Goal: Check status: Check status

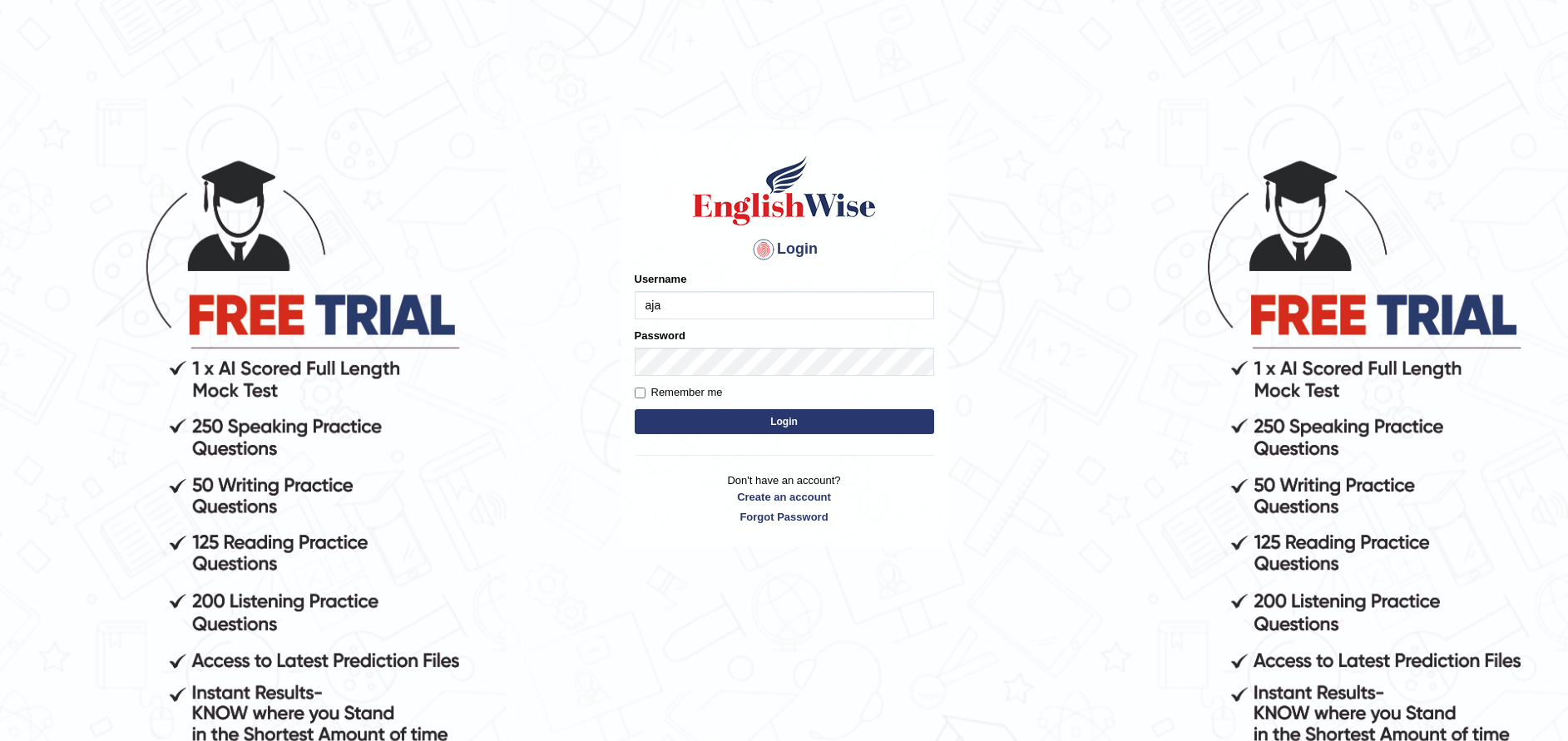
type input "ajaykiransomasi"
click at [635, 409] on button "Login" at bounding box center [784, 422] width 300 height 25
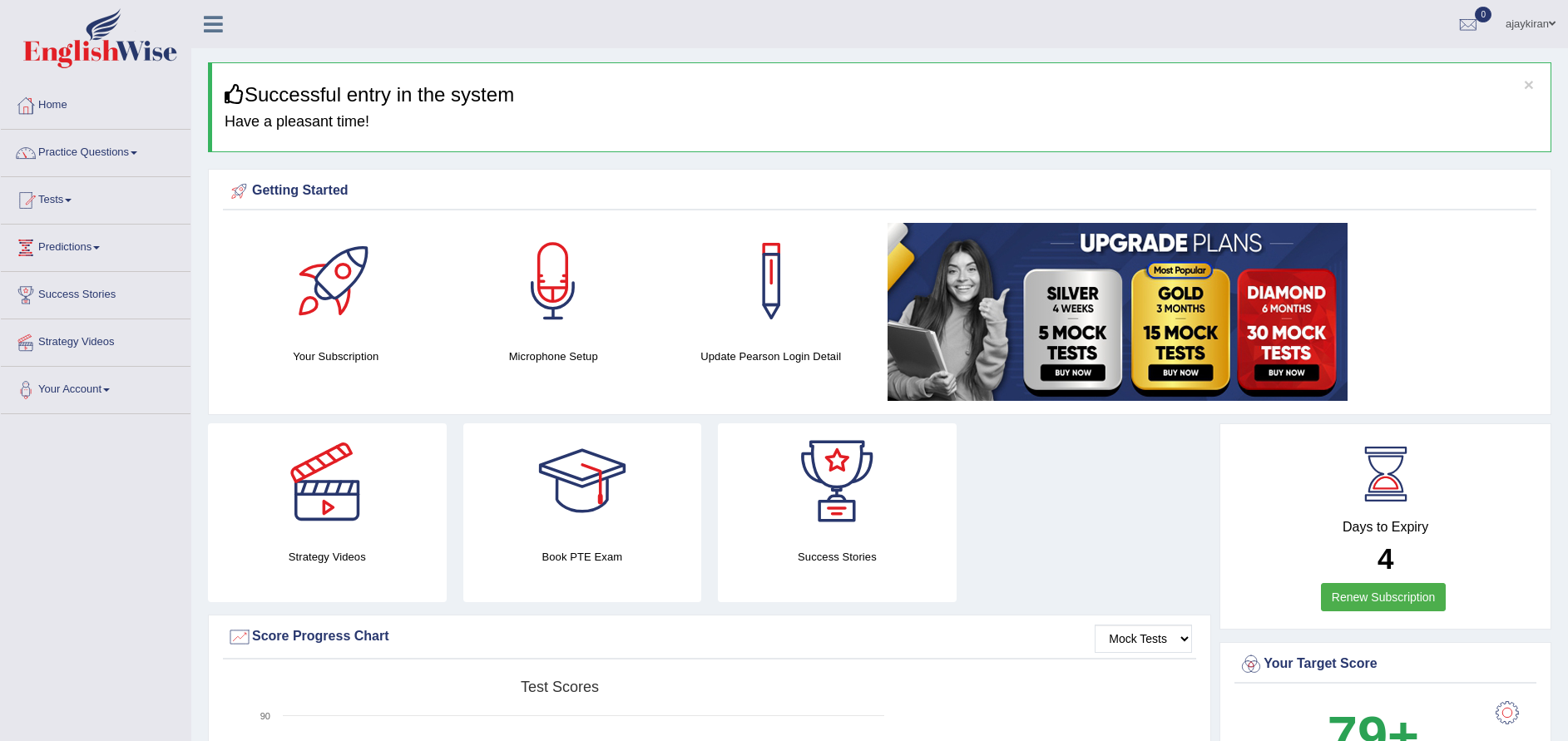
click at [74, 196] on link "Tests" at bounding box center [96, 198] width 189 height 42
click at [63, 297] on link "History" at bounding box center [108, 298] width 155 height 30
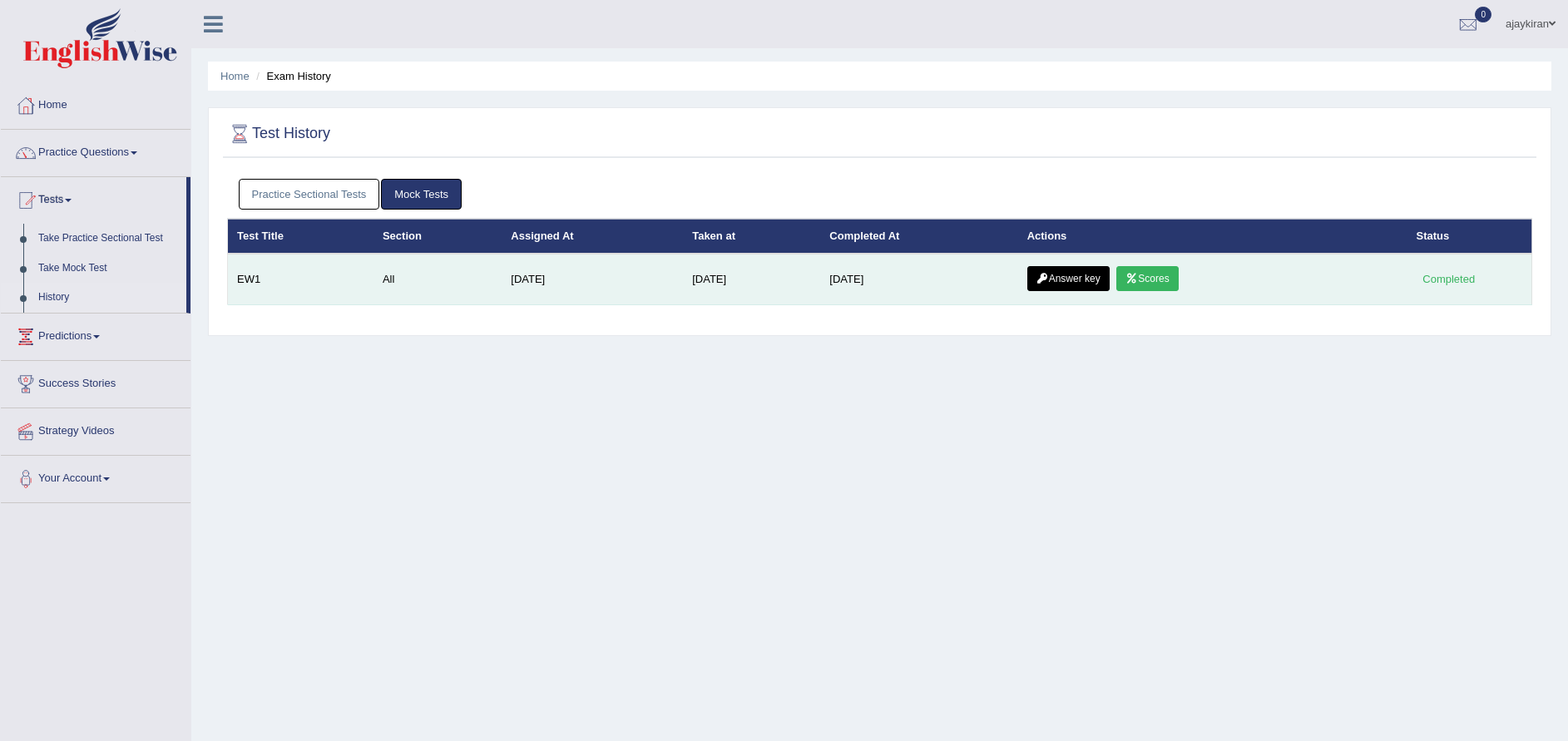
click at [1163, 272] on link "Scores" at bounding box center [1147, 279] width 62 height 25
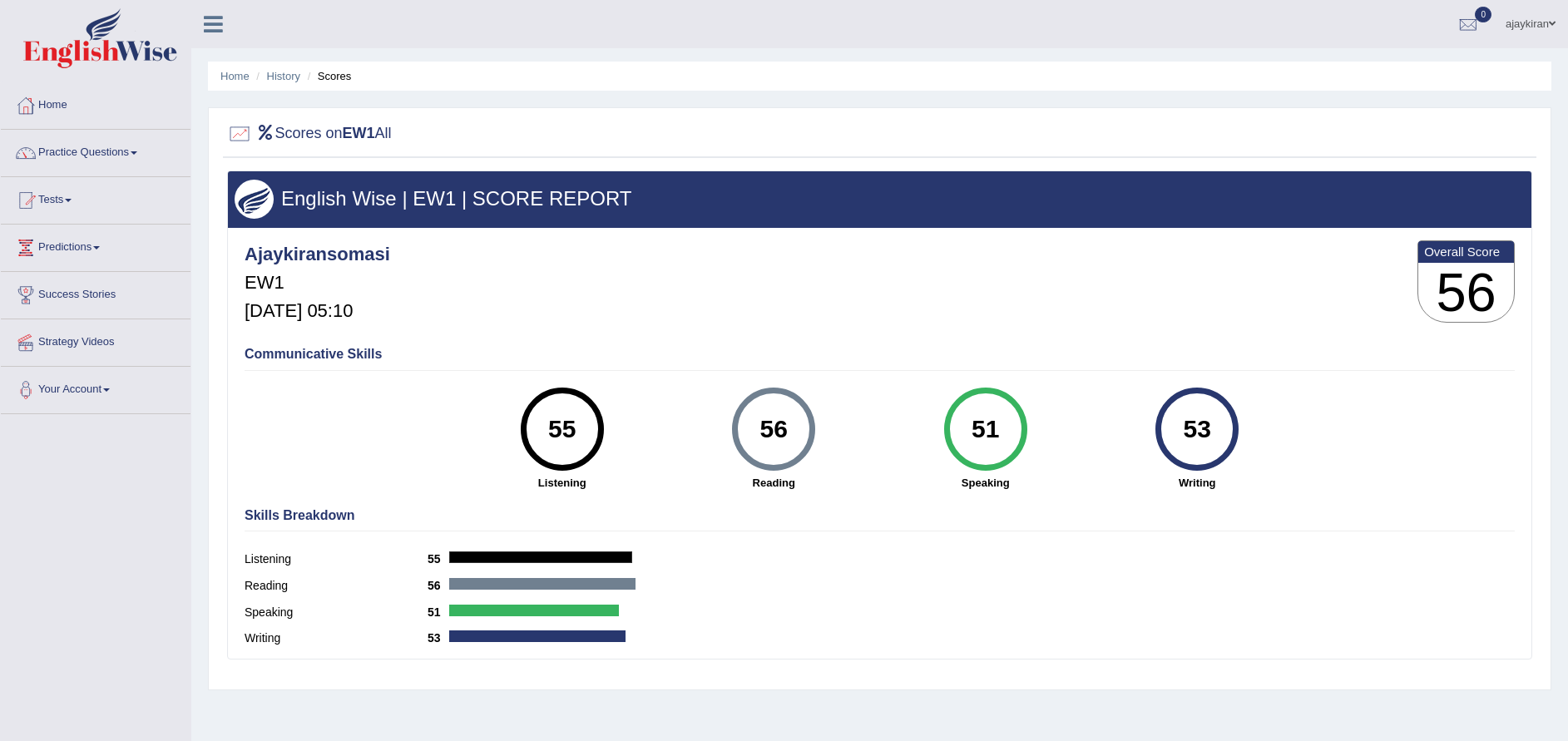
click at [47, 95] on link "Home" at bounding box center [96, 103] width 189 height 42
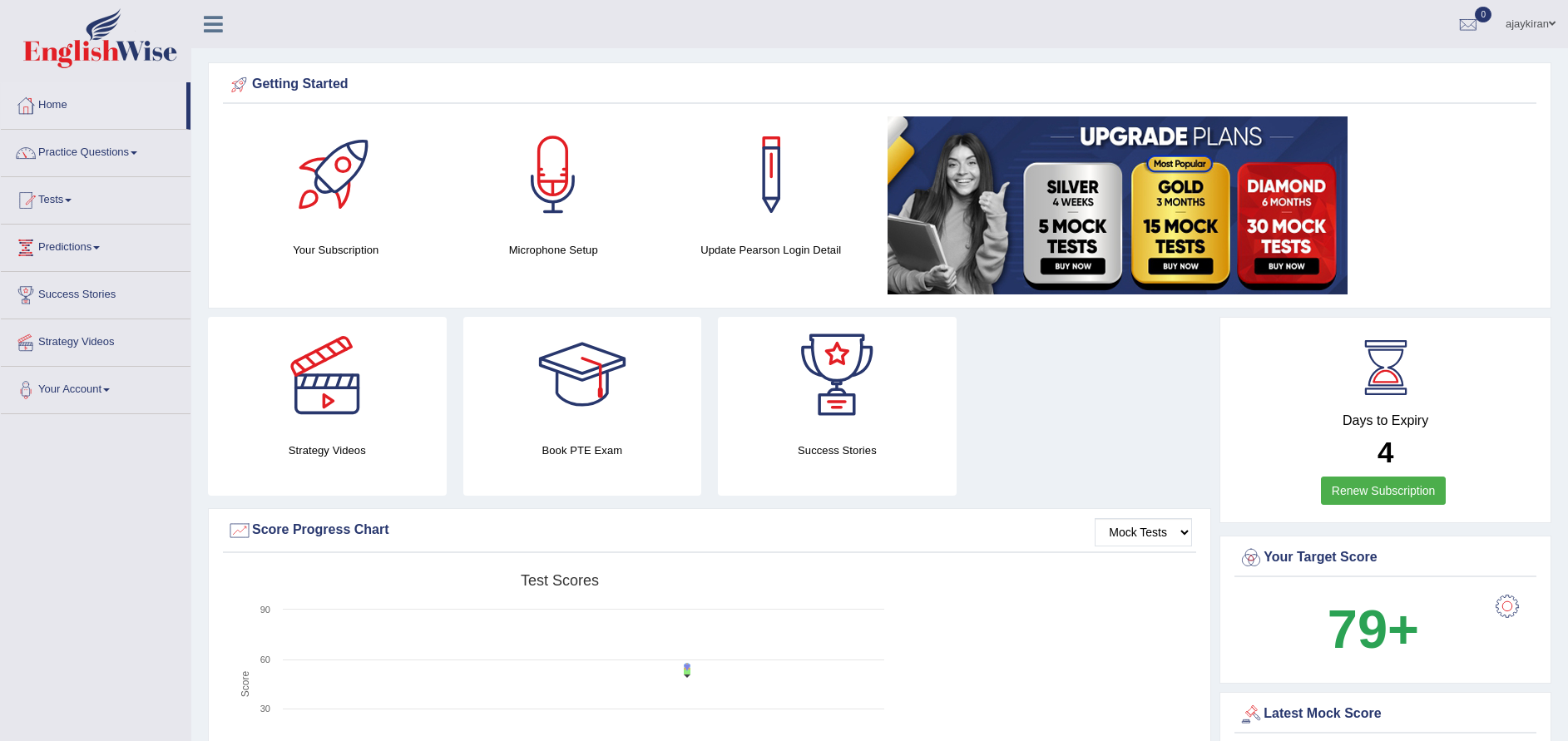
click at [51, 96] on link "Home" at bounding box center [94, 103] width 186 height 42
click at [64, 191] on link "Tests" at bounding box center [96, 198] width 189 height 42
click at [51, 283] on link "History" at bounding box center [108, 298] width 155 height 30
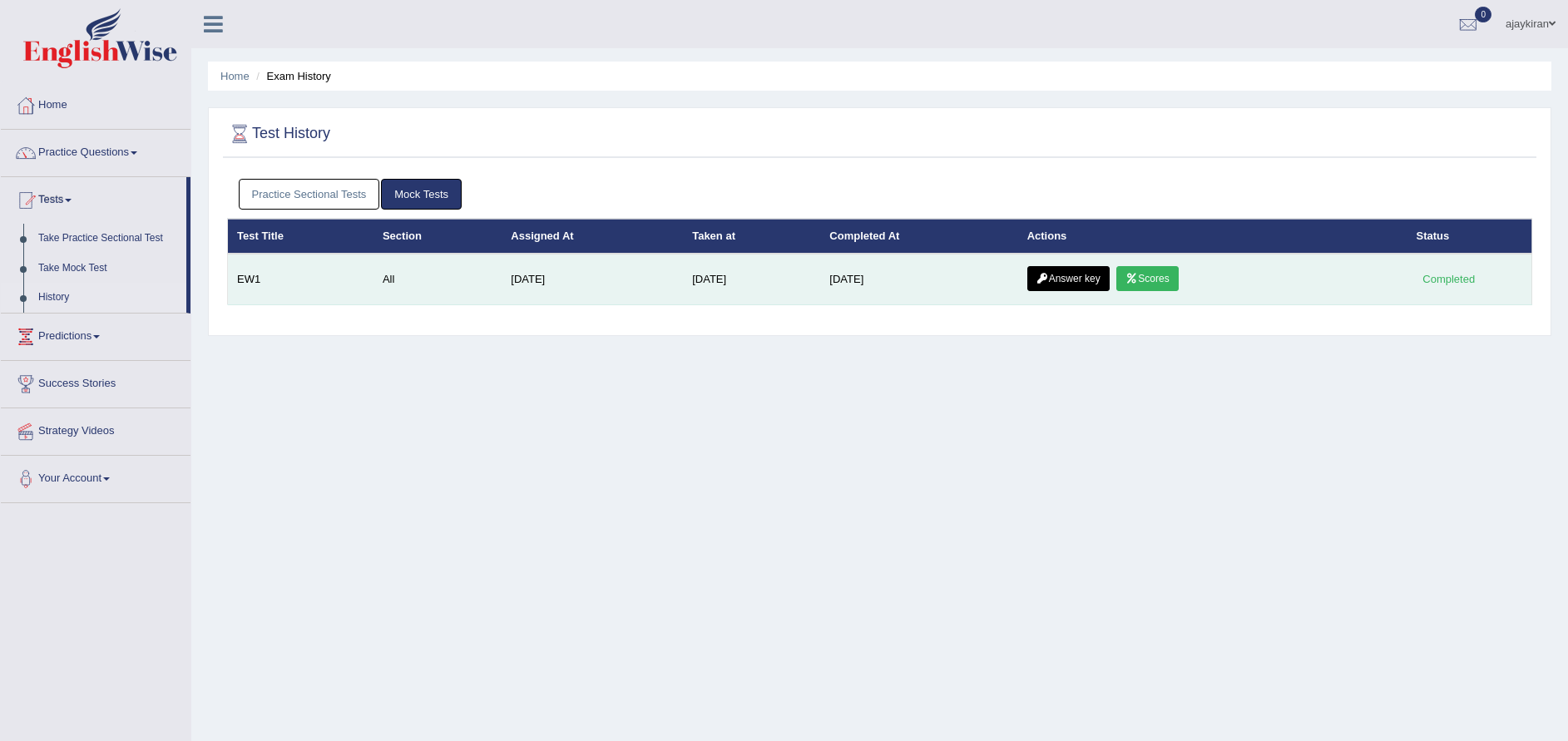
click at [1155, 280] on link "Scores" at bounding box center [1147, 279] width 62 height 25
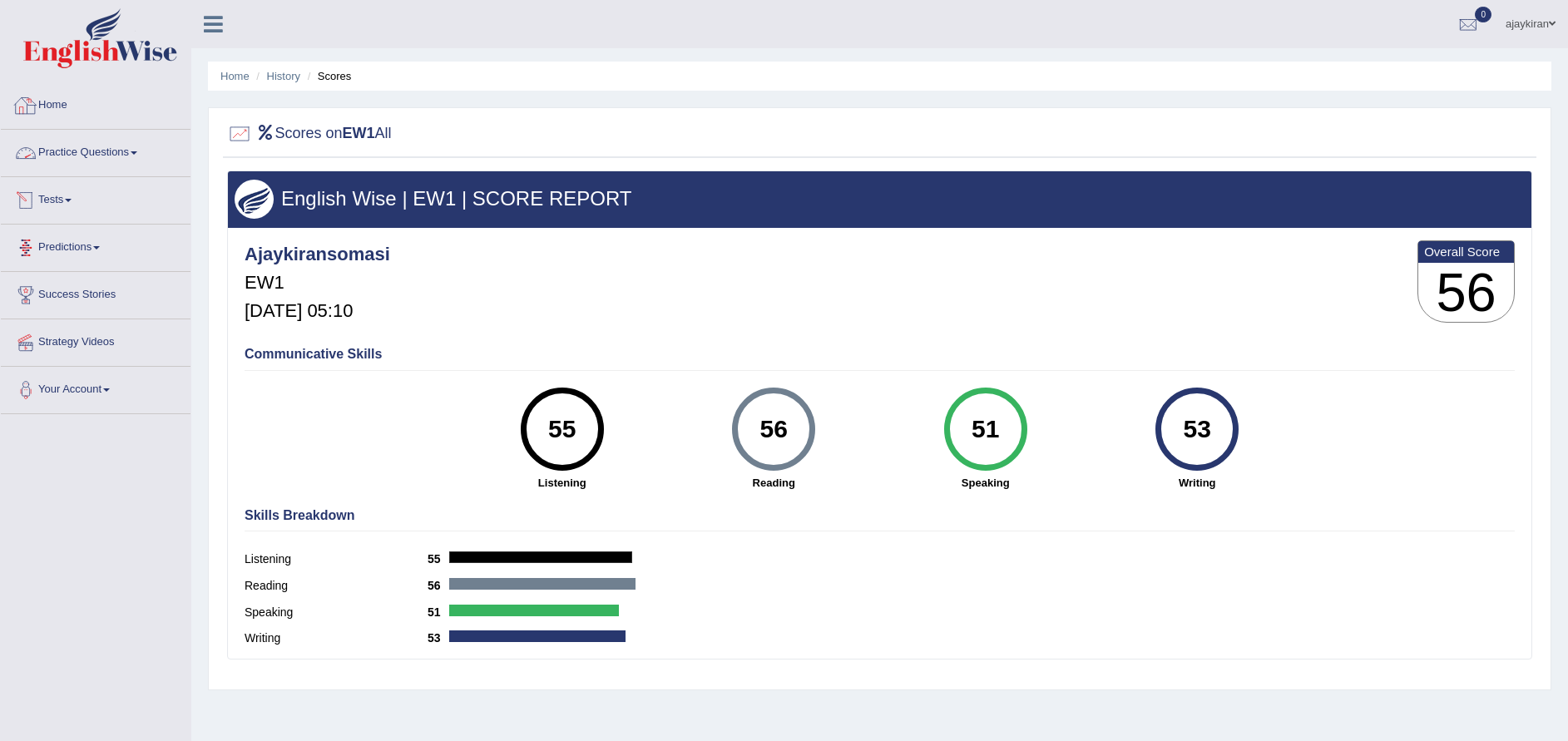
click at [41, 96] on link "Home" at bounding box center [96, 103] width 189 height 42
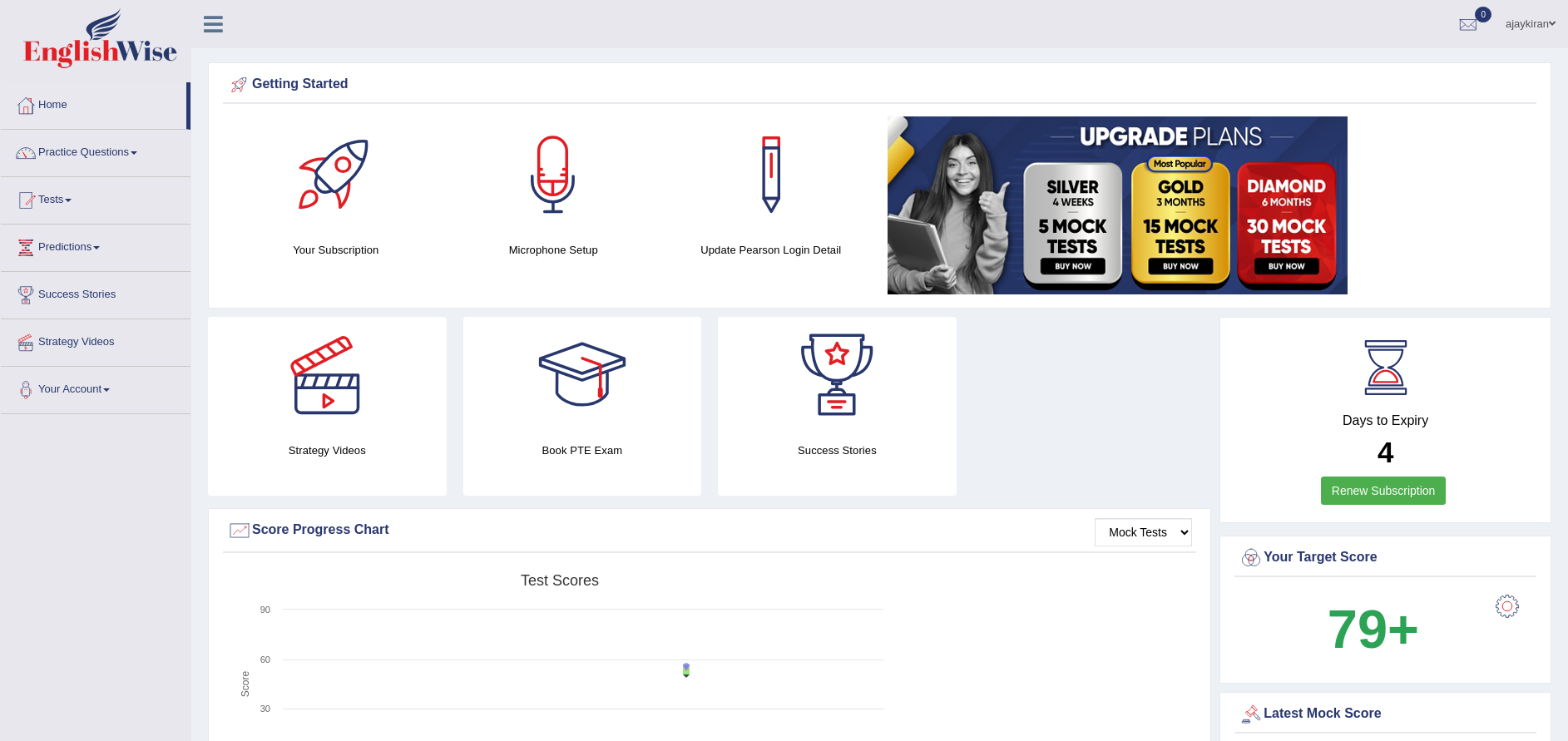
click at [1553, 22] on span at bounding box center [1552, 23] width 7 height 11
